Goal: Information Seeking & Learning: Learn about a topic

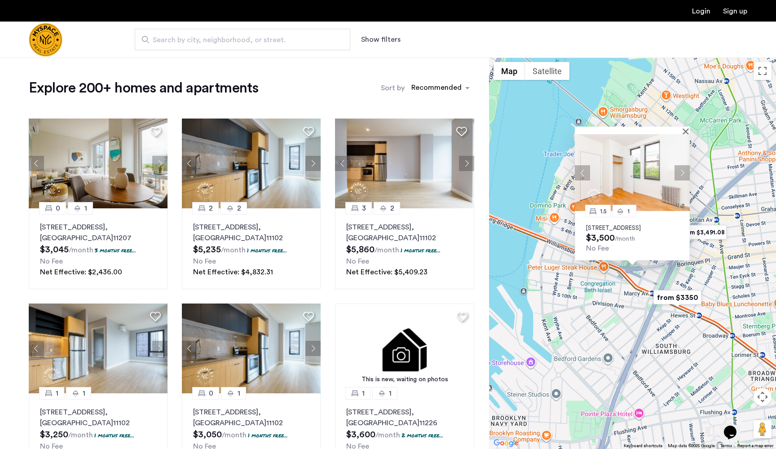
click at [538, 146] on div "1.5 1 244 Roebling St, Unit 6, Brooklyn, NY 11211 $3,500 /month No Fee" at bounding box center [632, 254] width 287 height 392
click at [683, 127] on div at bounding box center [629, 131] width 109 height 8
click at [689, 128] on button "Close" at bounding box center [688, 131] width 6 height 6
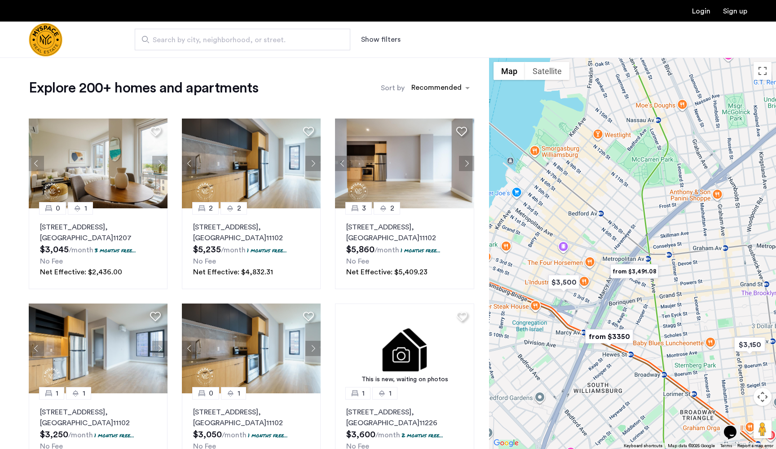
drag, startPoint x: 673, startPoint y: 151, endPoint x: 603, endPoint y: 191, distance: 80.9
click at [603, 191] on div at bounding box center [632, 254] width 287 height 392
click at [570, 282] on img "$3,500" at bounding box center [564, 282] width 38 height 20
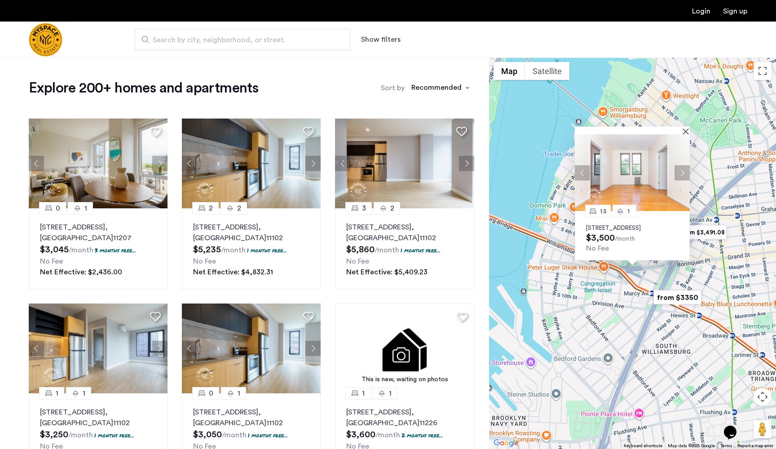
click at [682, 165] on button "Next apartment" at bounding box center [682, 172] width 15 height 15
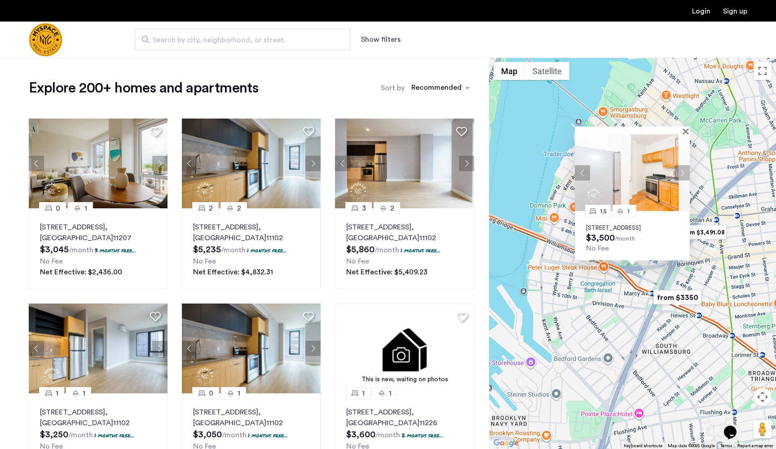
click at [682, 165] on button "Next apartment" at bounding box center [682, 172] width 15 height 15
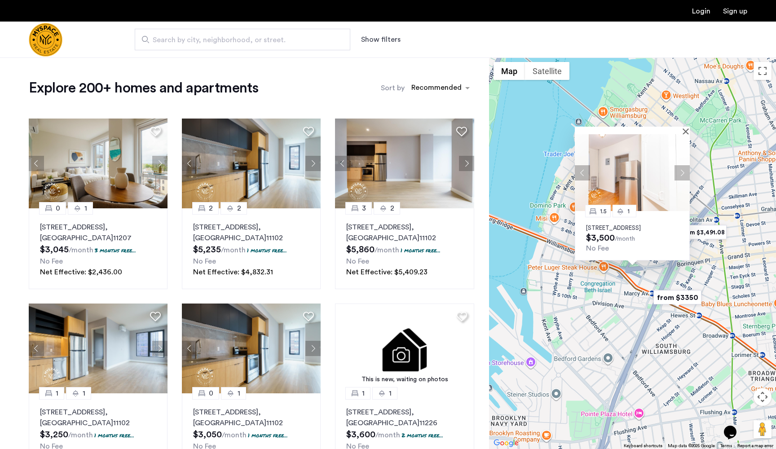
click at [682, 165] on button "Next apartment" at bounding box center [682, 172] width 15 height 15
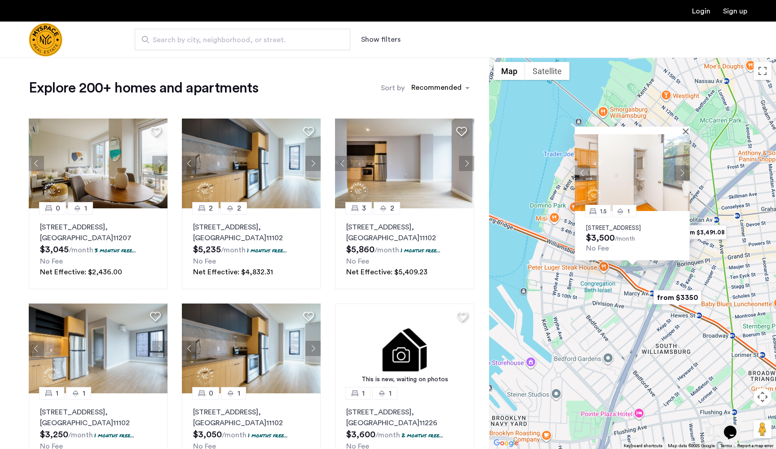
click at [682, 165] on button "Next apartment" at bounding box center [682, 172] width 15 height 15
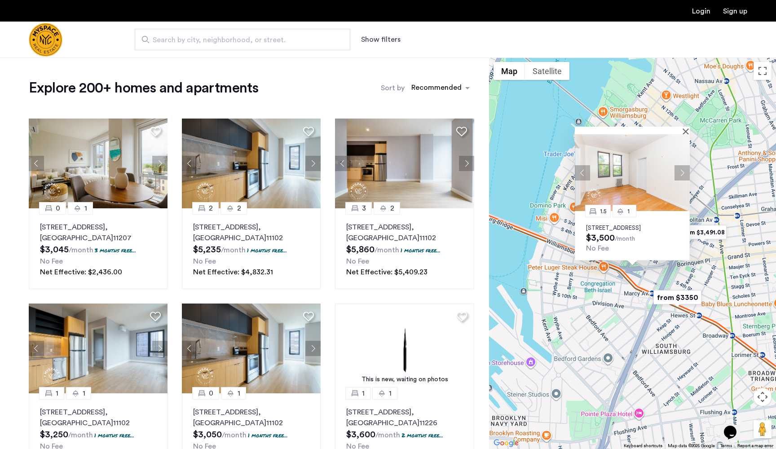
click at [682, 165] on button "Next apartment" at bounding box center [682, 172] width 15 height 15
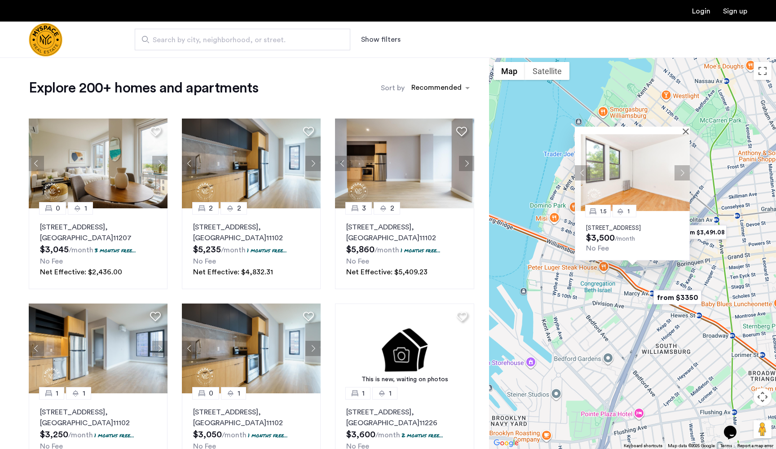
click at [682, 165] on button "Next apartment" at bounding box center [682, 172] width 15 height 15
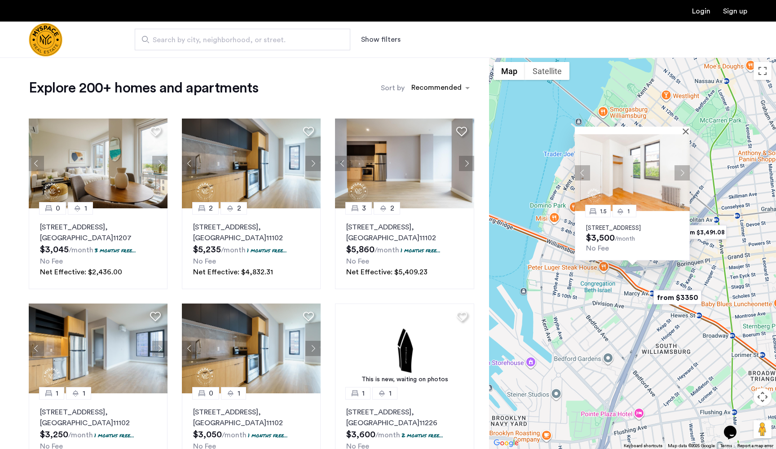
click at [682, 165] on button "Next apartment" at bounding box center [682, 172] width 15 height 15
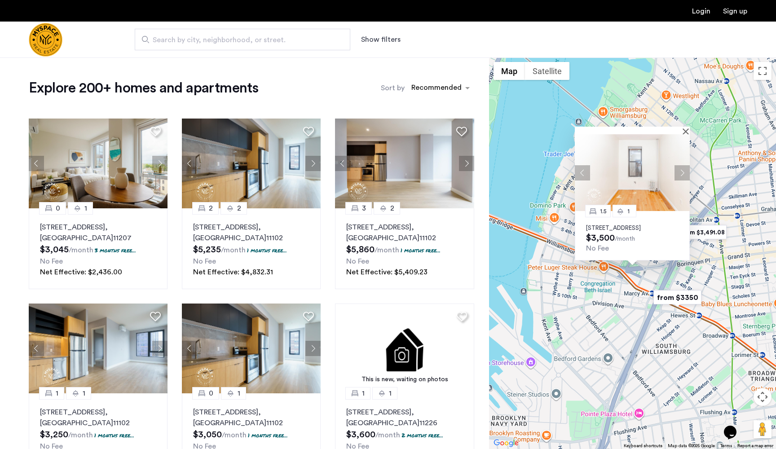
click at [682, 165] on button "Next apartment" at bounding box center [682, 172] width 15 height 15
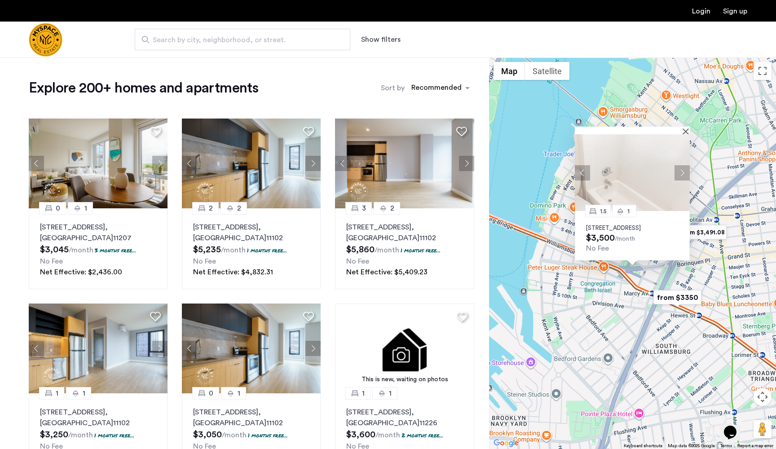
click at [682, 165] on button "Next apartment" at bounding box center [682, 172] width 15 height 15
click at [712, 178] on div "1.5 1 244 Roebling St, Unit 6, Brooklyn, NY 11211 $3,500 /month No Fee" at bounding box center [632, 254] width 287 height 392
click at [687, 128] on button "Close" at bounding box center [688, 131] width 6 height 6
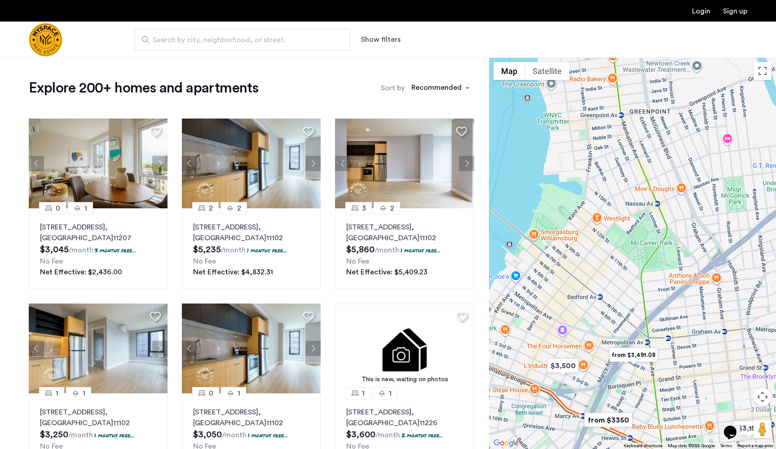
drag, startPoint x: 672, startPoint y: 165, endPoint x: 602, endPoint y: 288, distance: 141.8
click at [602, 289] on div at bounding box center [632, 254] width 287 height 392
click at [569, 364] on img "$3,500" at bounding box center [563, 366] width 38 height 20
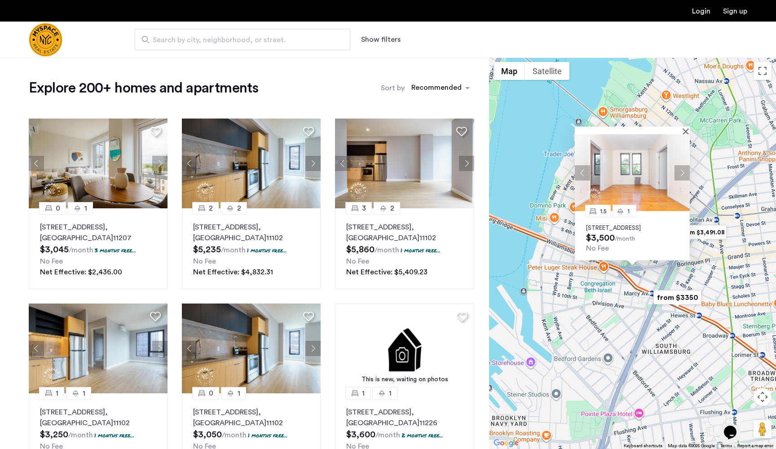
click at [659, 211] on div "1.5 1 244 Roebling St, Unit 6, Brooklyn, NY 11211 $3,500 /month No Fee" at bounding box center [632, 235] width 115 height 49
click at [655, 166] on img at bounding box center [632, 172] width 115 height 77
click at [544, 174] on div "1.5 1 244 Roebling St, Unit 6, Brooklyn, NY 11211 $3,500 /month No Fee" at bounding box center [632, 254] width 287 height 392
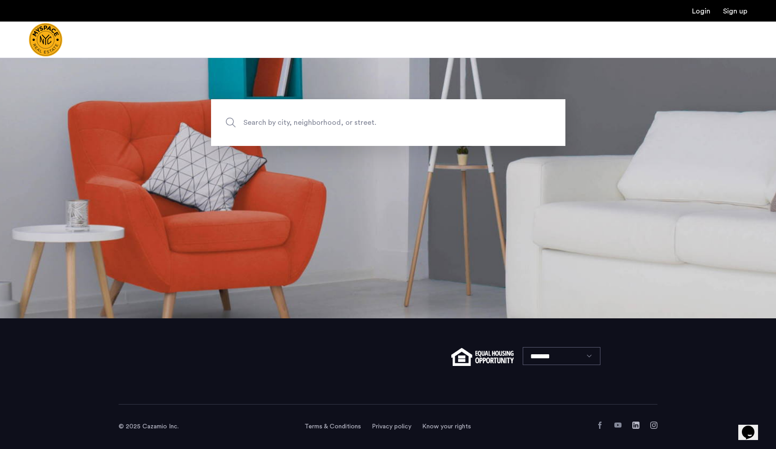
scroll to position [131, 0]
